Goal: Information Seeking & Learning: Learn about a topic

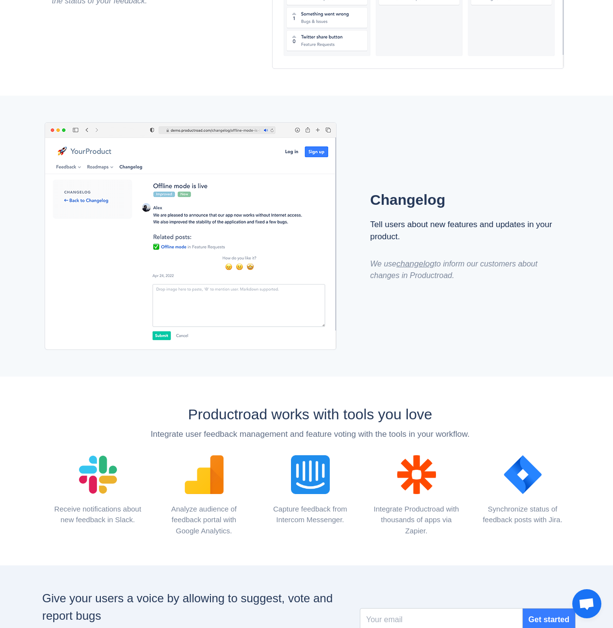
scroll to position [1029, 0]
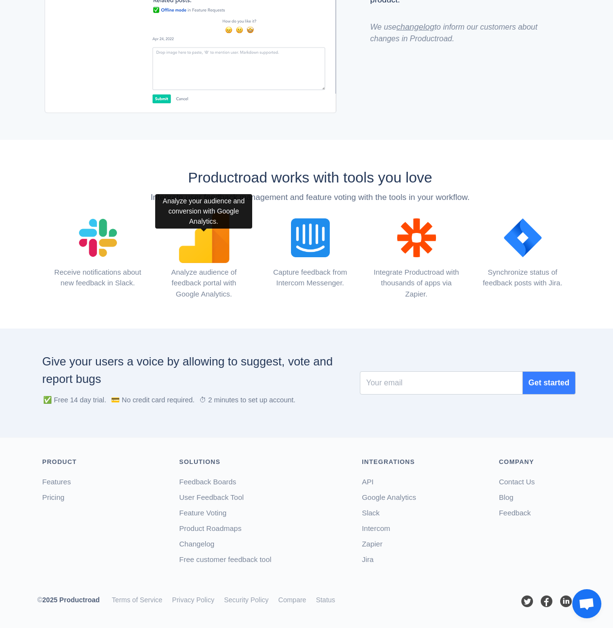
click at [203, 249] on img at bounding box center [204, 237] width 63 height 63
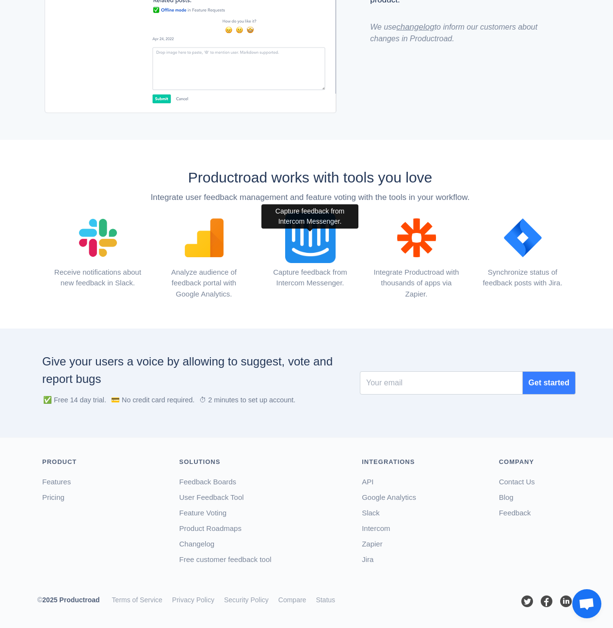
click at [309, 244] on img at bounding box center [310, 237] width 63 height 63
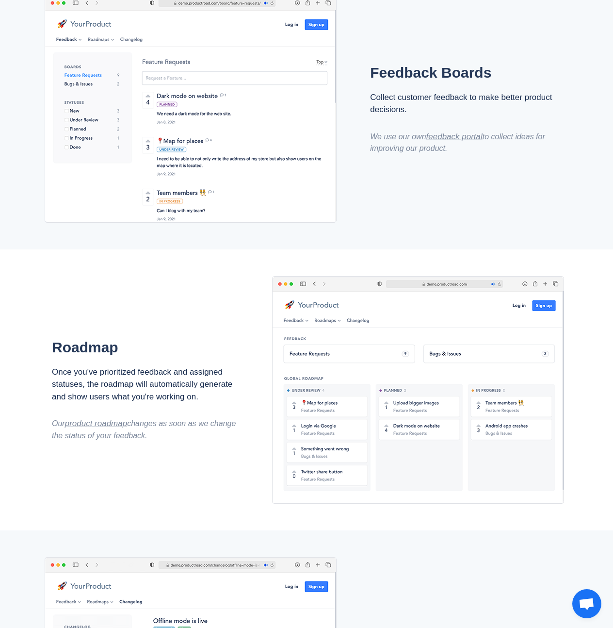
scroll to position [0, 0]
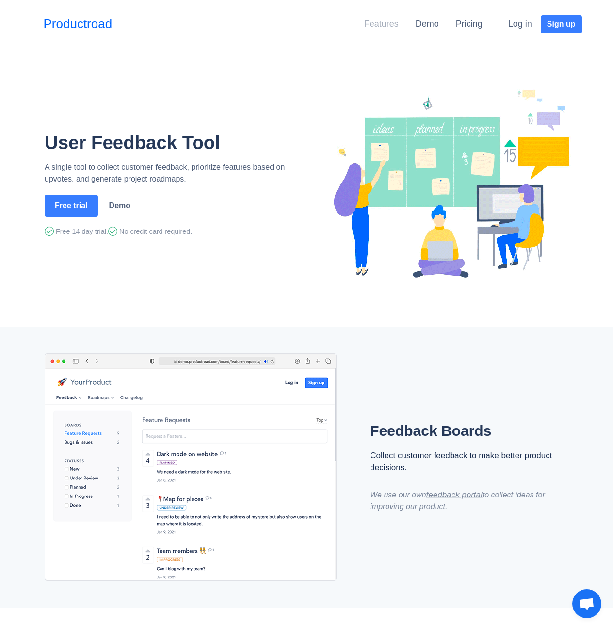
click at [388, 25] on link "Features" at bounding box center [381, 24] width 34 height 10
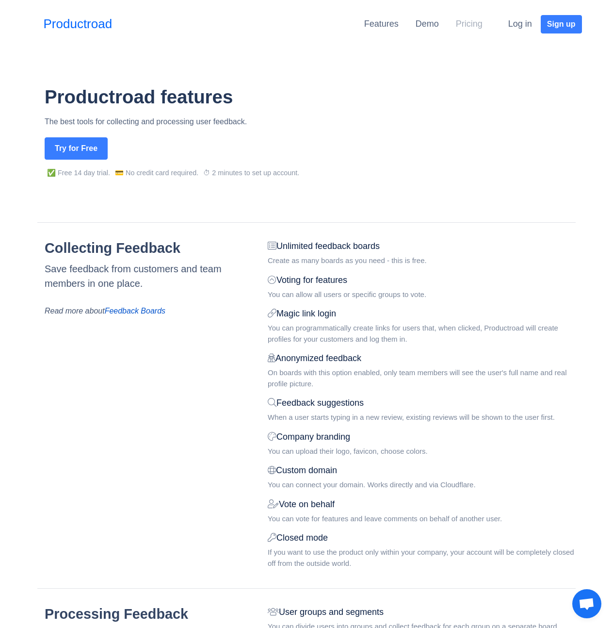
click at [472, 26] on link "Pricing" at bounding box center [469, 24] width 27 height 10
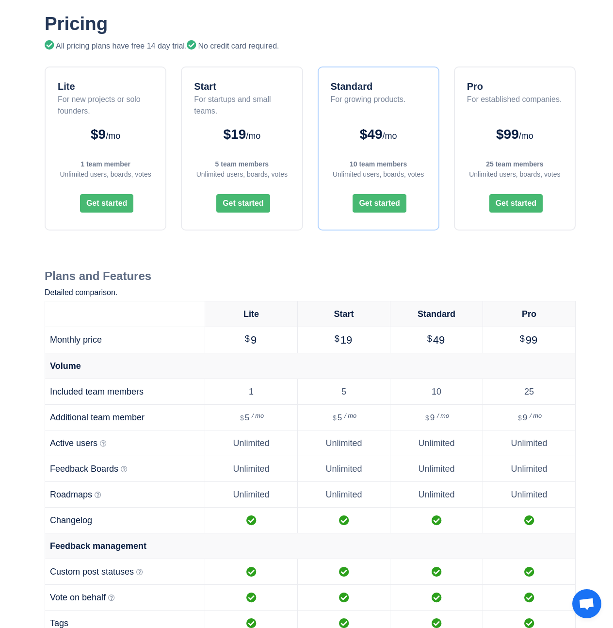
scroll to position [127, 0]
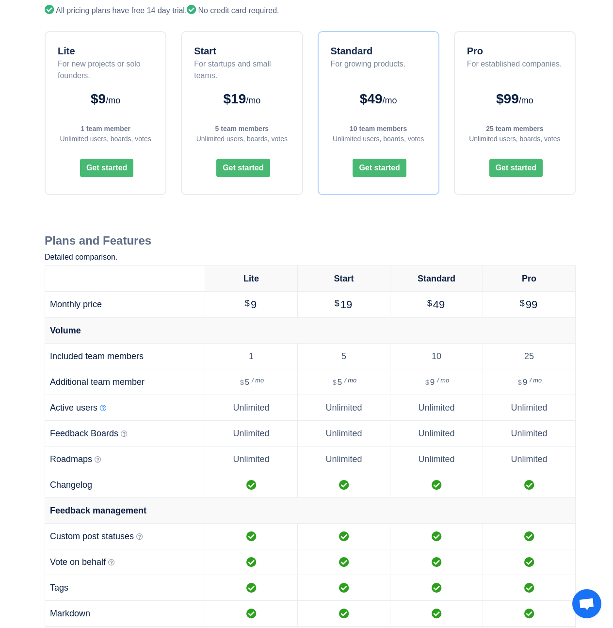
click at [104, 408] on icon at bounding box center [103, 408] width 7 height 7
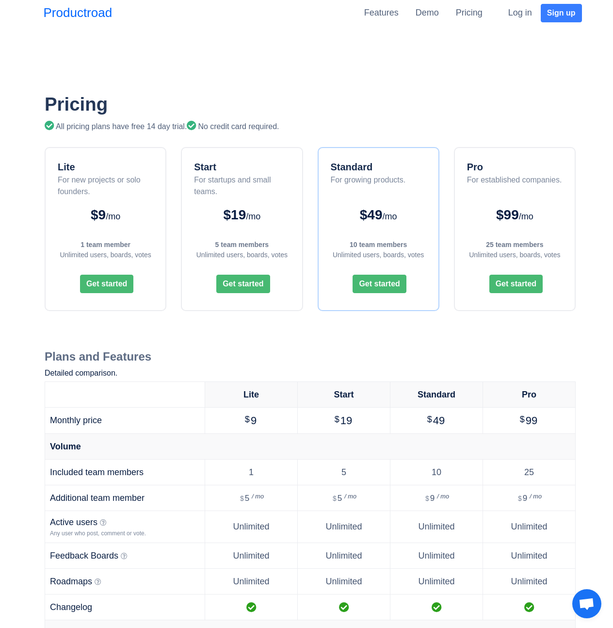
scroll to position [0, 0]
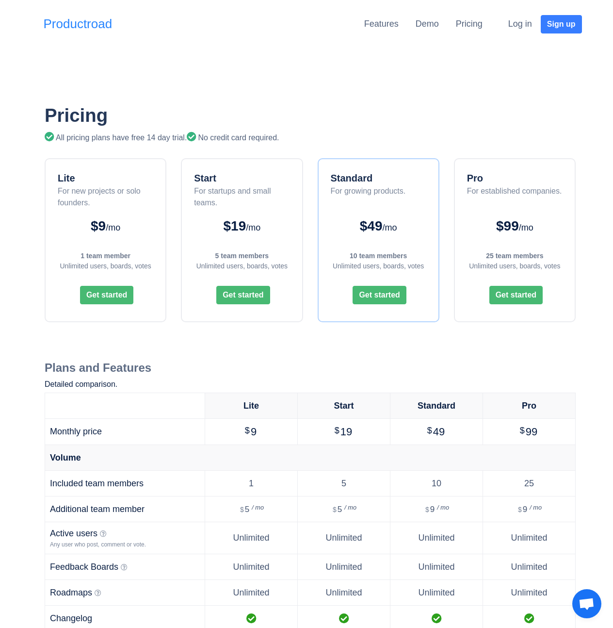
click at [94, 28] on link "Productroad" at bounding box center [78, 24] width 69 height 19
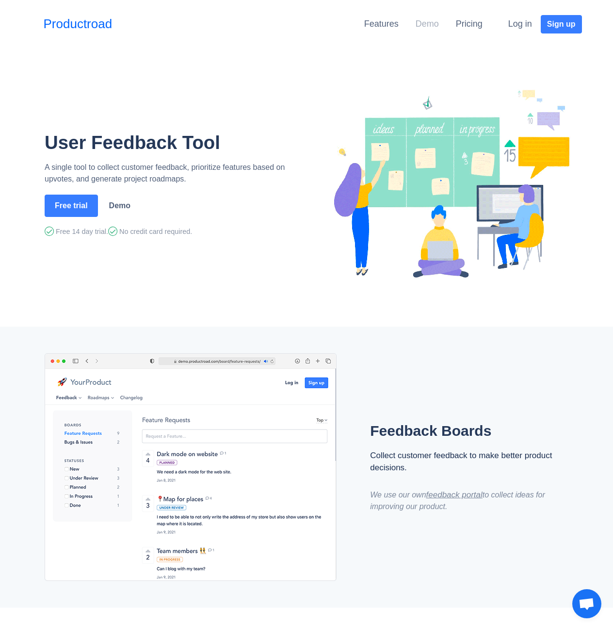
click at [421, 25] on link "Demo" at bounding box center [427, 24] width 23 height 10
